Goal: Task Accomplishment & Management: Manage account settings

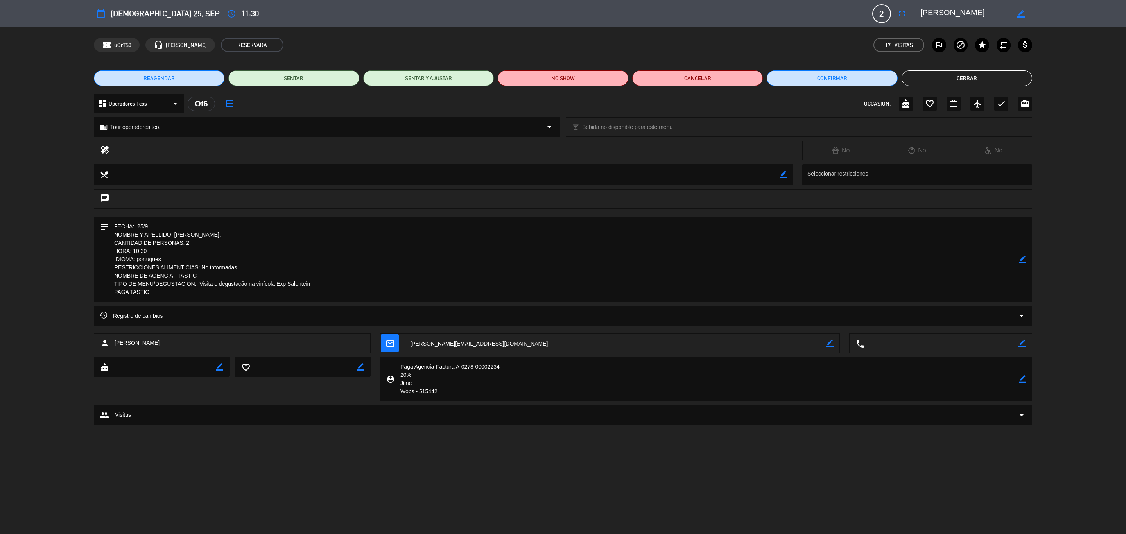
drag, startPoint x: 228, startPoint y: 234, endPoint x: 174, endPoint y: 232, distance: 54.0
click at [174, 232] on textarea at bounding box center [563, 260] width 911 height 86
click at [988, 79] on button "Cerrar" at bounding box center [967, 78] width 131 height 16
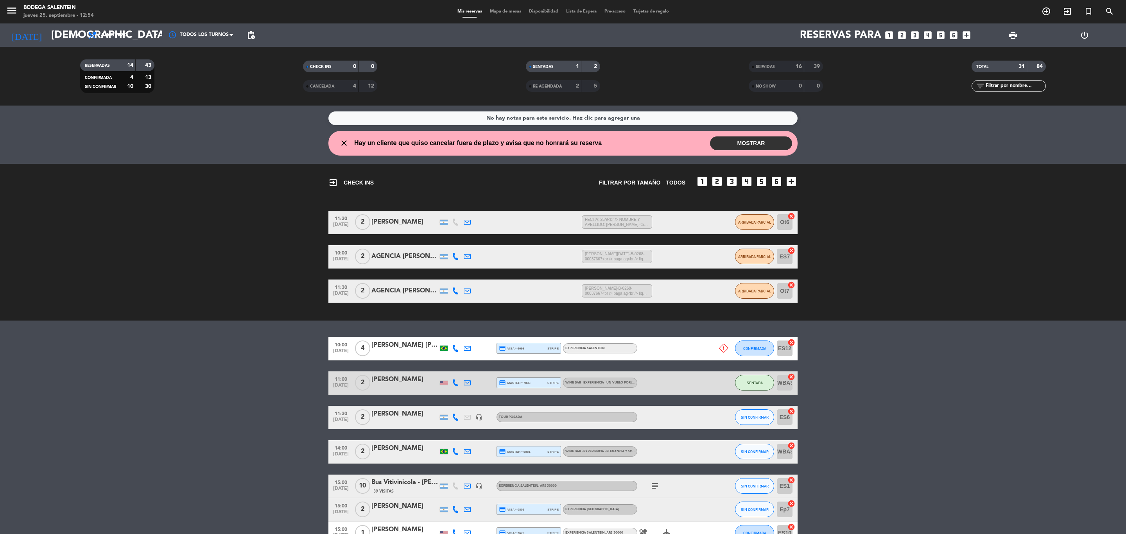
click at [407, 255] on div "AGENCIA [PERSON_NAME] WINE CAMP" at bounding box center [405, 256] width 66 height 10
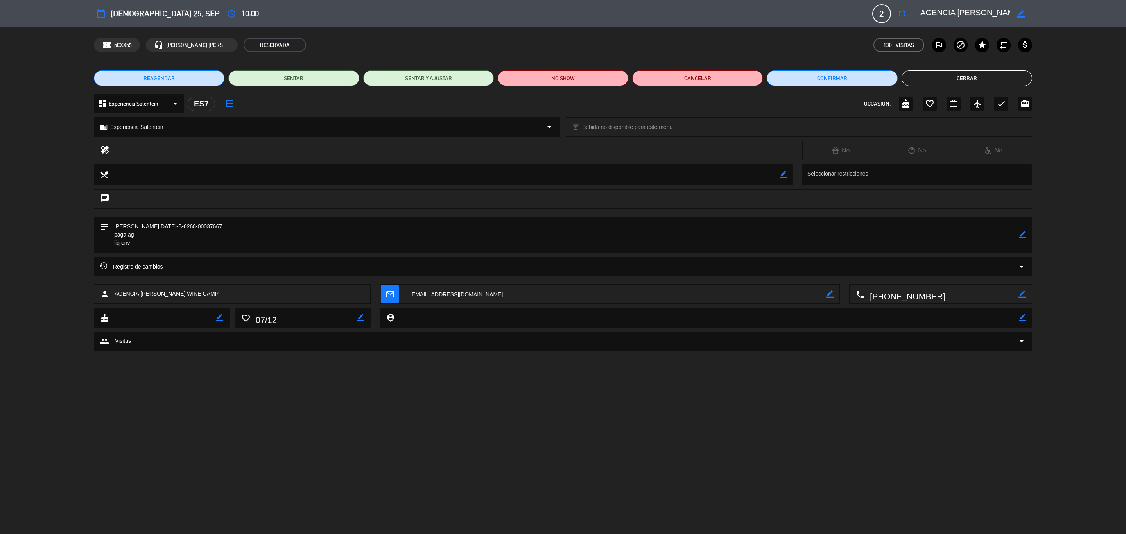
drag, startPoint x: 162, startPoint y: 230, endPoint x: 112, endPoint y: 227, distance: 50.2
click at [112, 227] on textarea at bounding box center [563, 235] width 911 height 36
click at [967, 79] on button "Cerrar" at bounding box center [967, 78] width 131 height 16
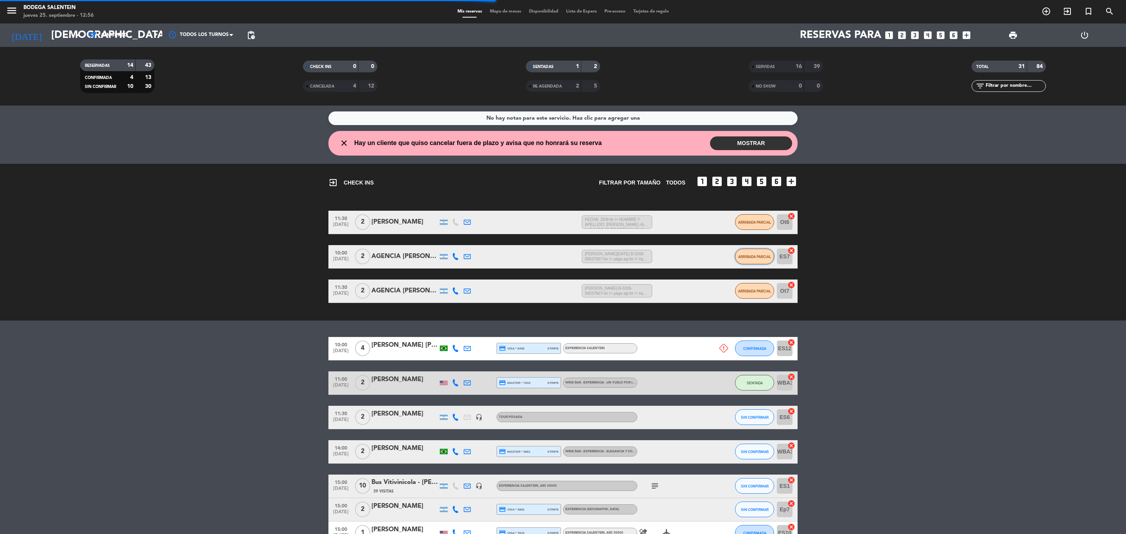
click at [762, 259] on span "ARRIBADA PARCIAL" at bounding box center [754, 257] width 33 height 4
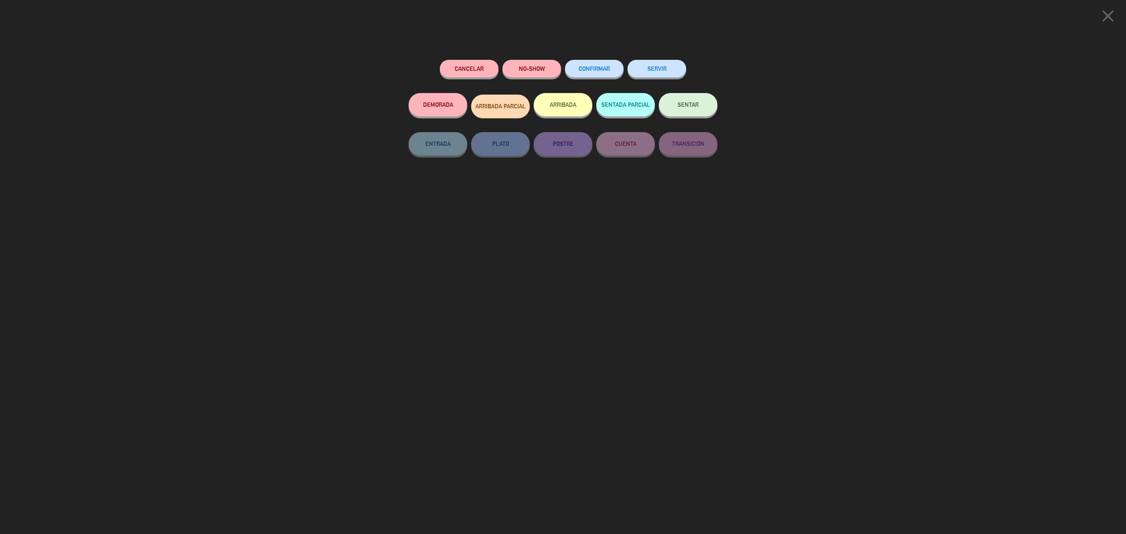
click at [659, 72] on button "SERVIR" at bounding box center [657, 69] width 59 height 18
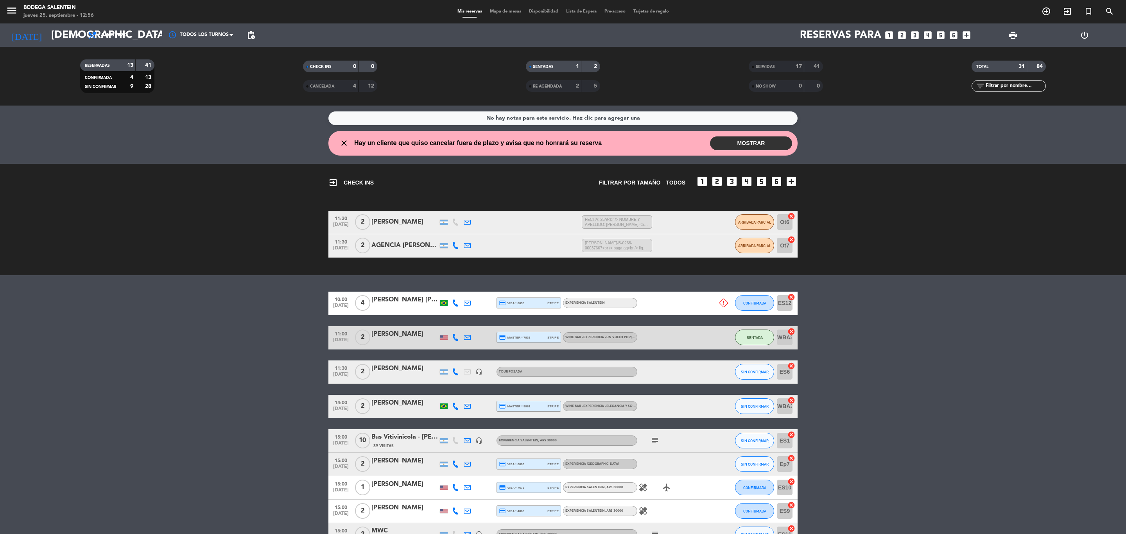
click at [409, 244] on div "AGENCIA [PERSON_NAME] WINE CAMP" at bounding box center [405, 246] width 66 height 10
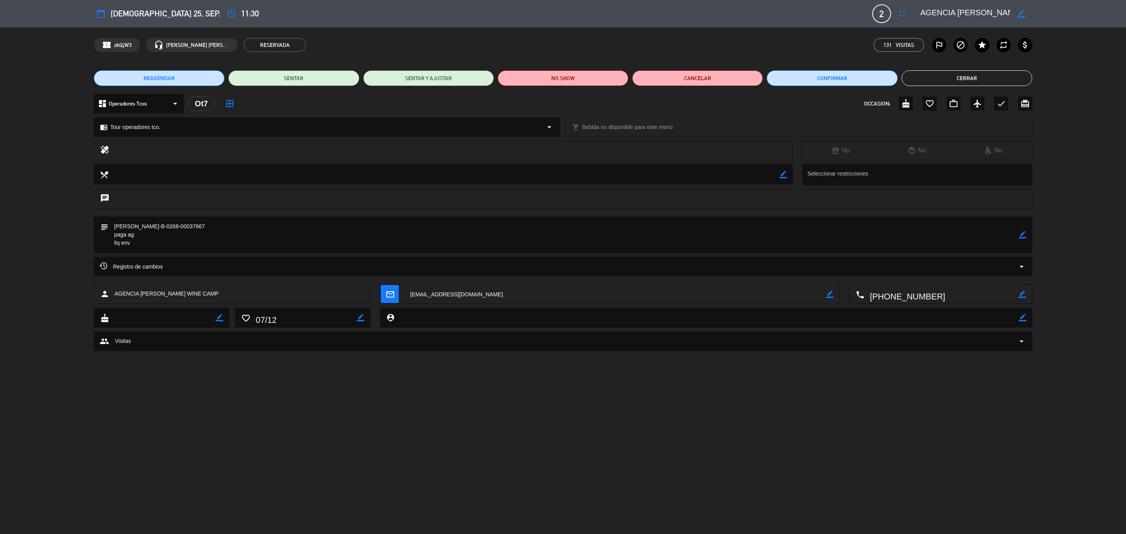
drag, startPoint x: 168, startPoint y: 226, endPoint x: 101, endPoint y: 224, distance: 67.3
click at [101, 224] on div "subject border_color" at bounding box center [563, 235] width 939 height 36
click at [973, 70] on button "Cerrar" at bounding box center [967, 78] width 131 height 16
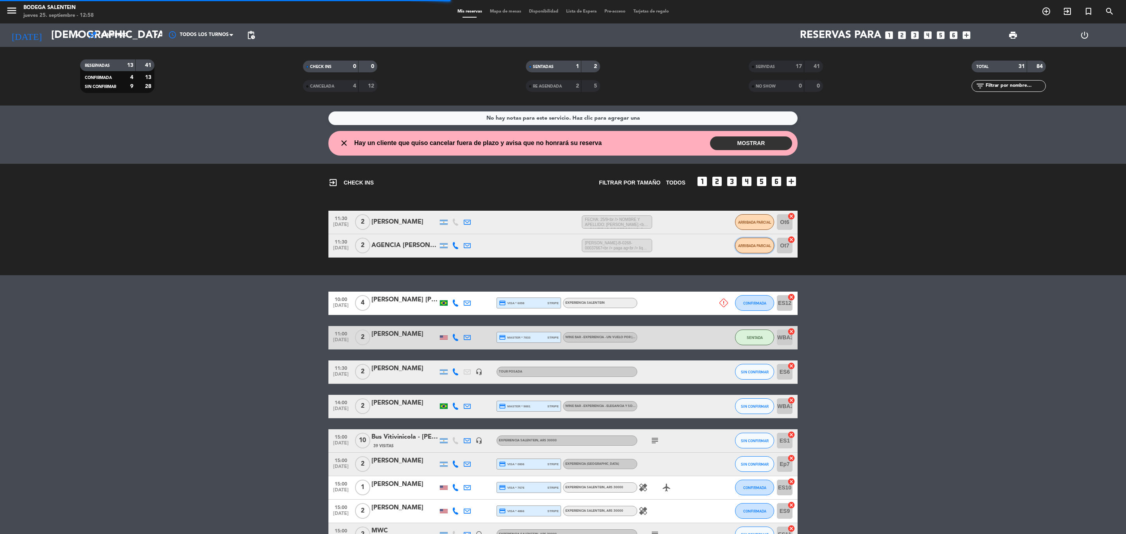
click at [752, 244] on span "ARRIBADA PARCIAL" at bounding box center [754, 246] width 33 height 4
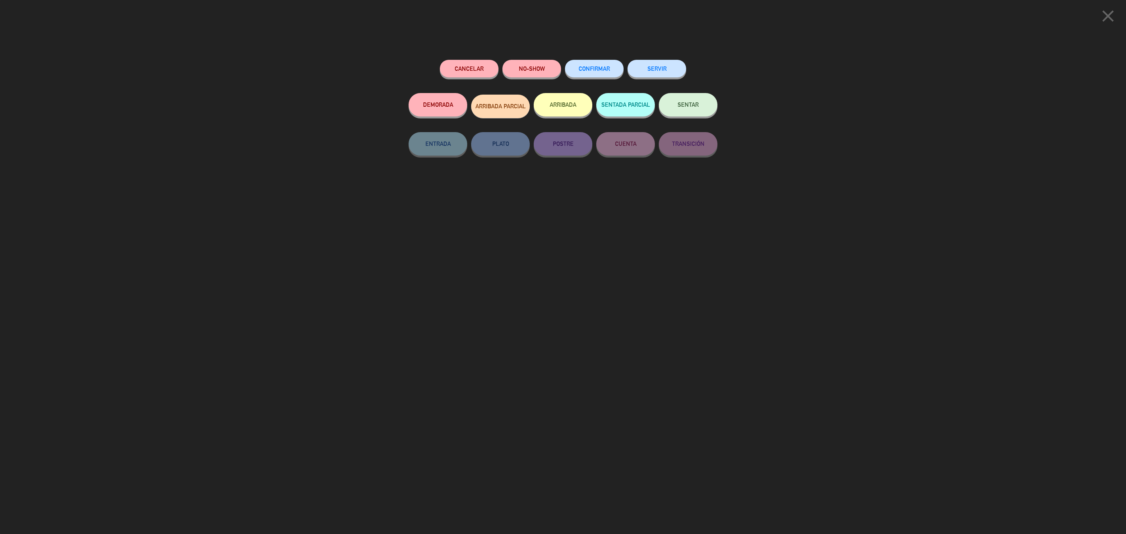
click at [659, 71] on button "SERVIR" at bounding box center [657, 69] width 59 height 18
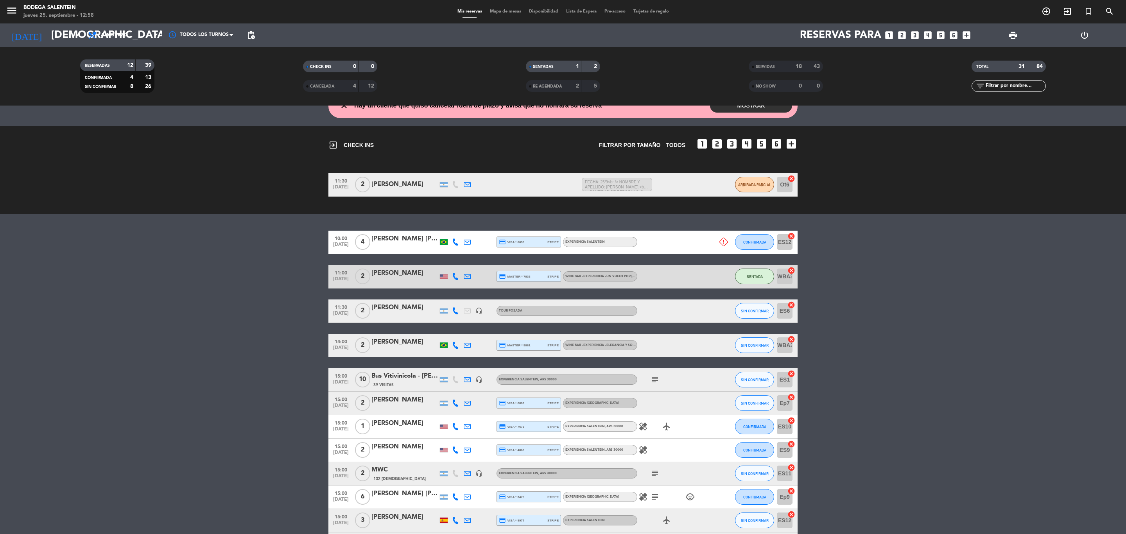
scroll to position [99, 0]
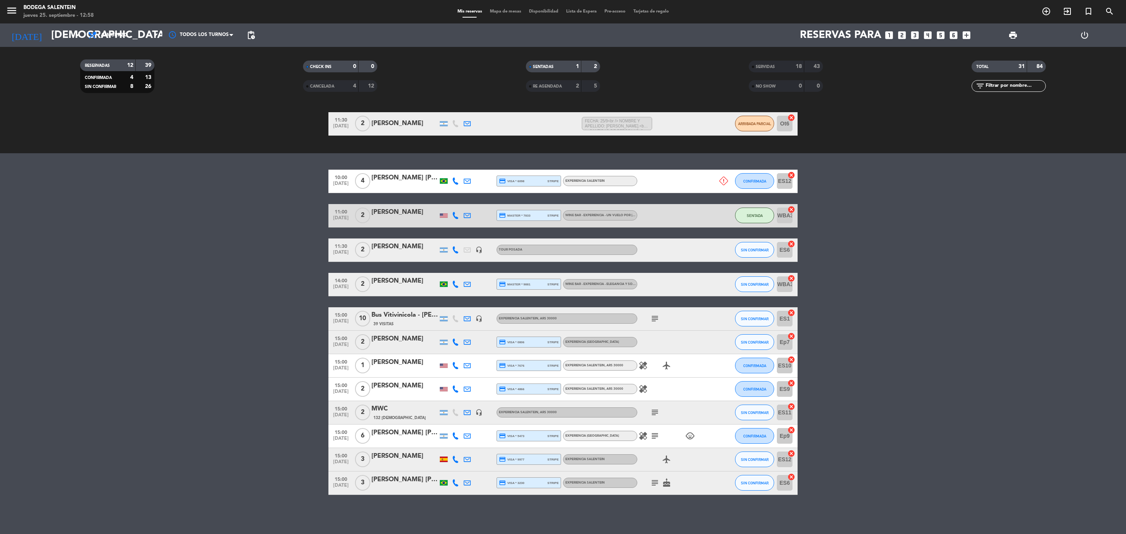
click at [383, 409] on div "MWC" at bounding box center [405, 409] width 66 height 10
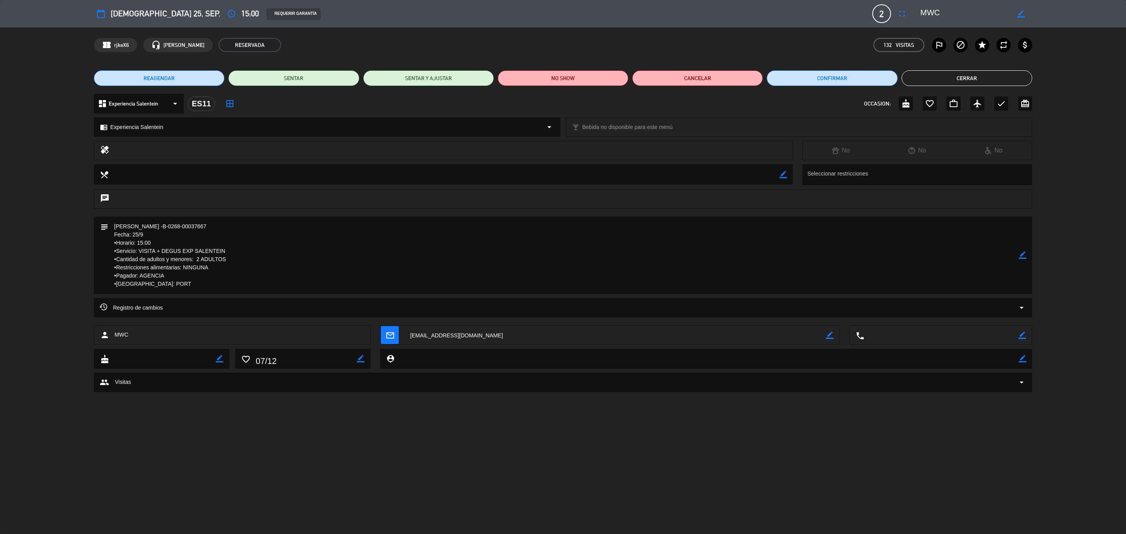
drag, startPoint x: 158, startPoint y: 227, endPoint x: 106, endPoint y: 220, distance: 52.1
click at [106, 220] on div "subject border_color" at bounding box center [563, 255] width 939 height 77
click at [963, 79] on button "Cerrar" at bounding box center [967, 78] width 131 height 16
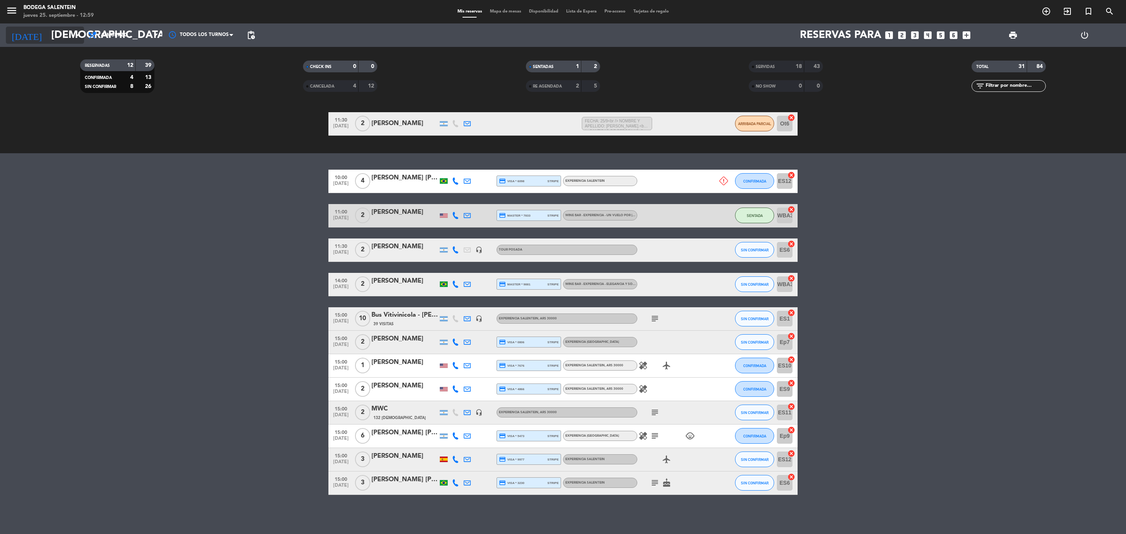
click at [47, 38] on input "[DEMOGRAPHIC_DATA] [DATE]" at bounding box center [113, 35] width 133 height 20
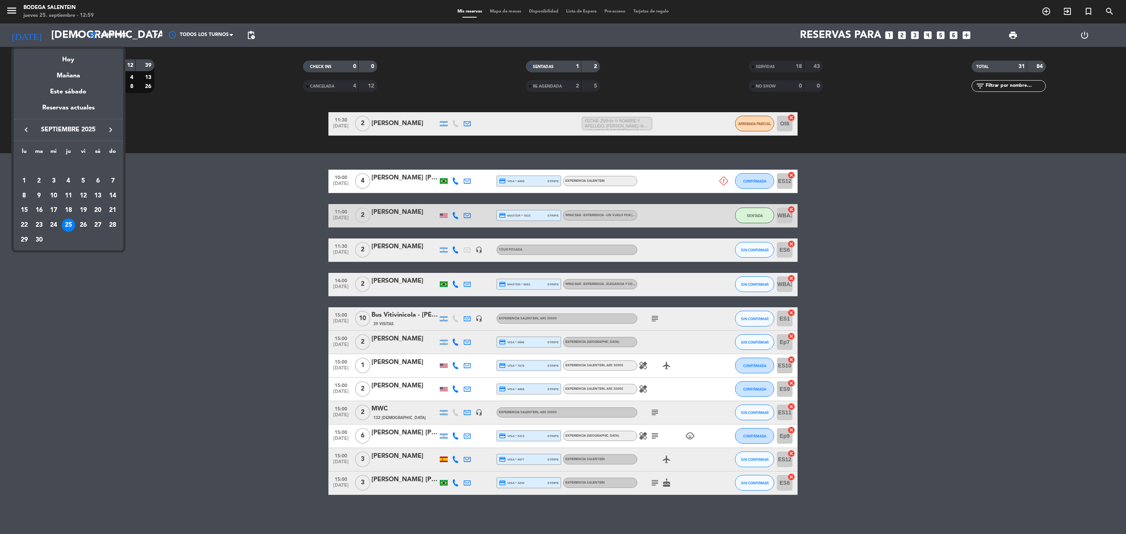
click at [53, 222] on div "24" at bounding box center [53, 225] width 13 height 13
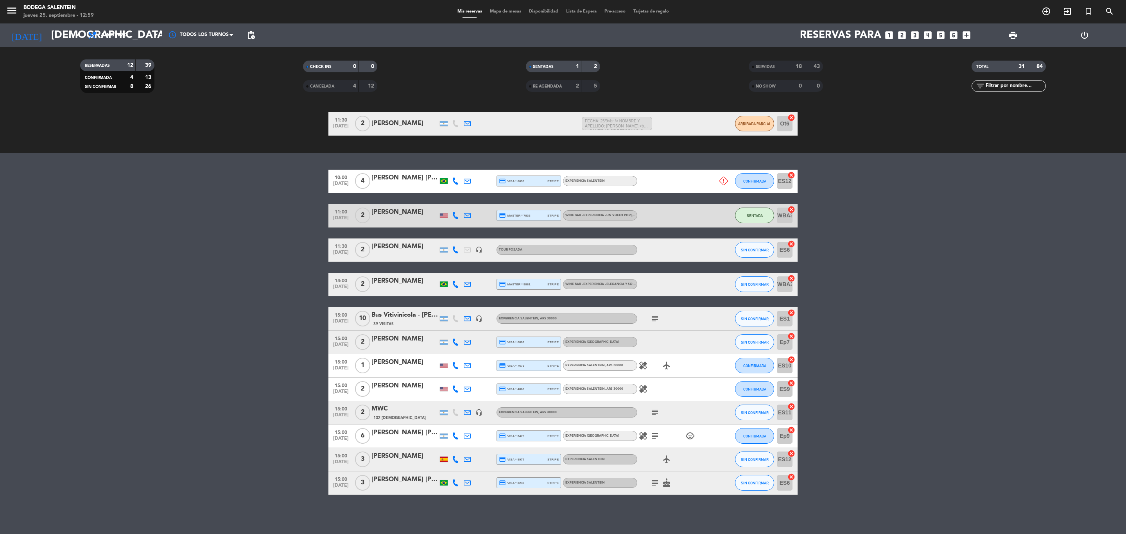
type input "mié. [DATE]"
